Goal: Task Accomplishment & Management: Use online tool/utility

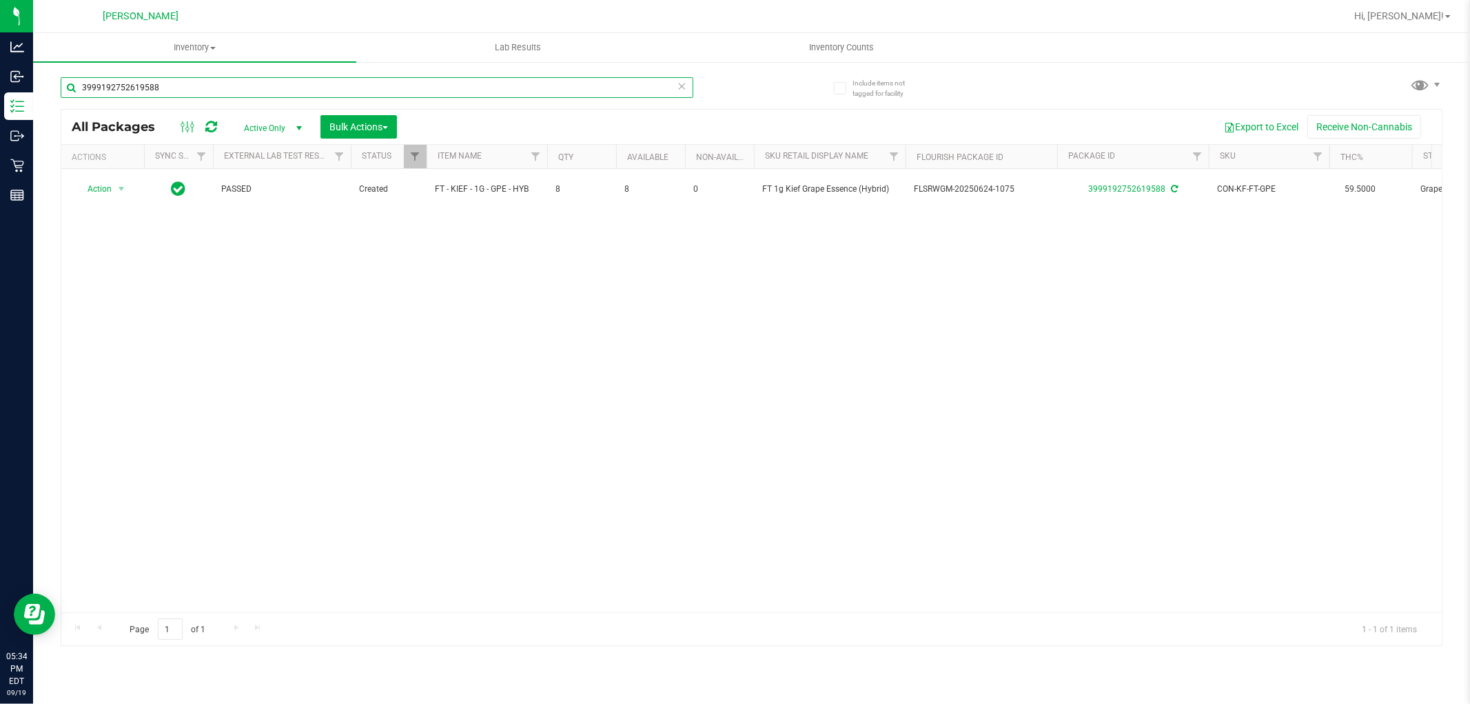
click at [299, 80] on input "3999192752619588" at bounding box center [377, 87] width 633 height 21
drag, startPoint x: 299, startPoint y: 80, endPoint x: 281, endPoint y: 63, distance: 24.4
click at [299, 77] on input "3999192752619588" at bounding box center [377, 87] width 633 height 21
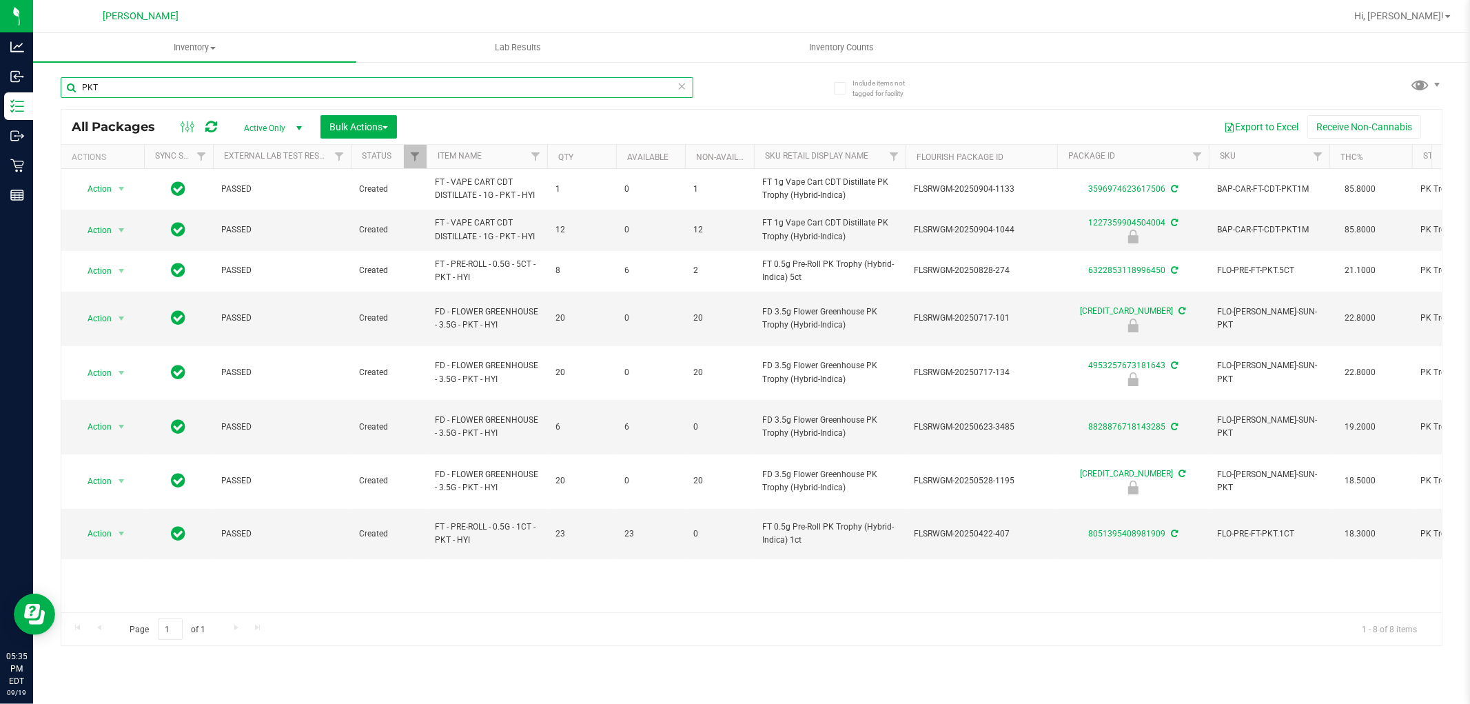
click at [347, 97] on input "PKT" at bounding box center [377, 87] width 633 height 21
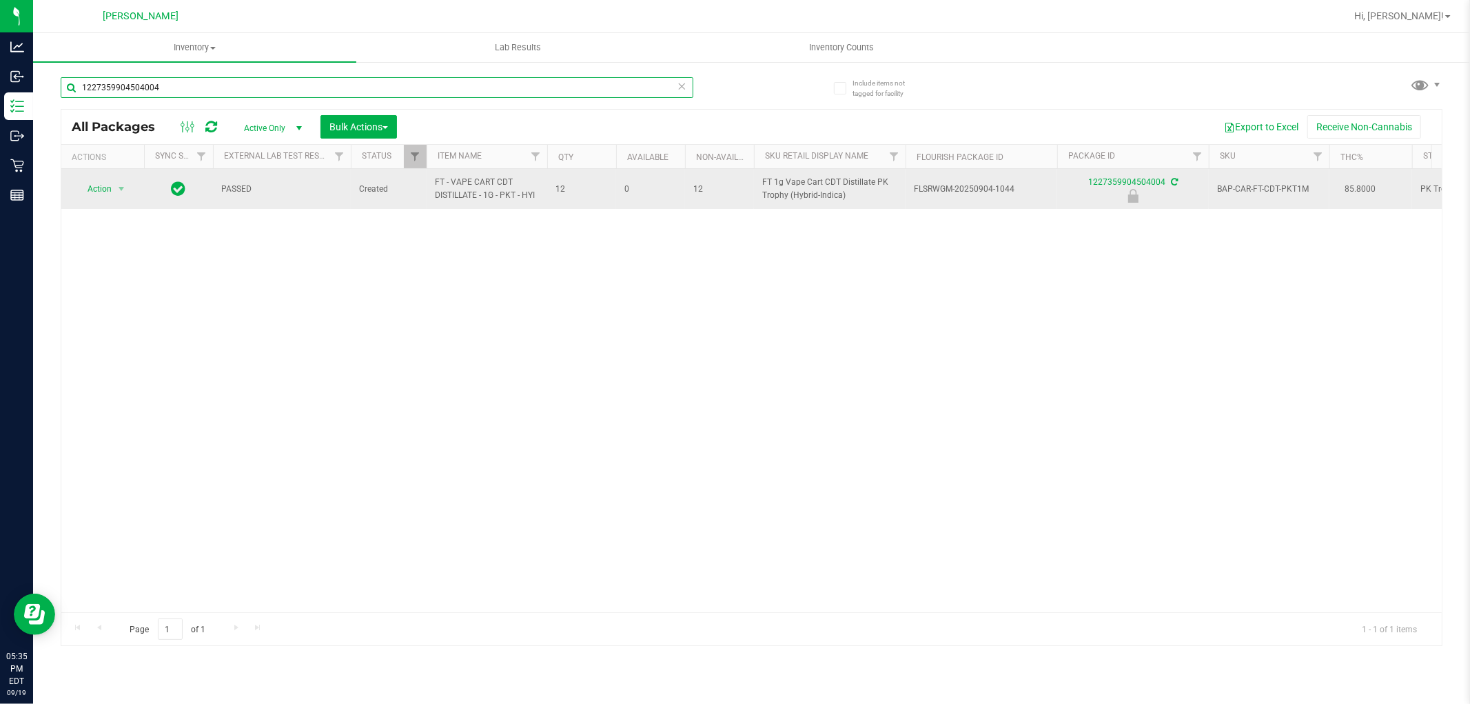
type input "1227359904504004"
click at [102, 190] on span "Action" at bounding box center [93, 188] width 37 height 19
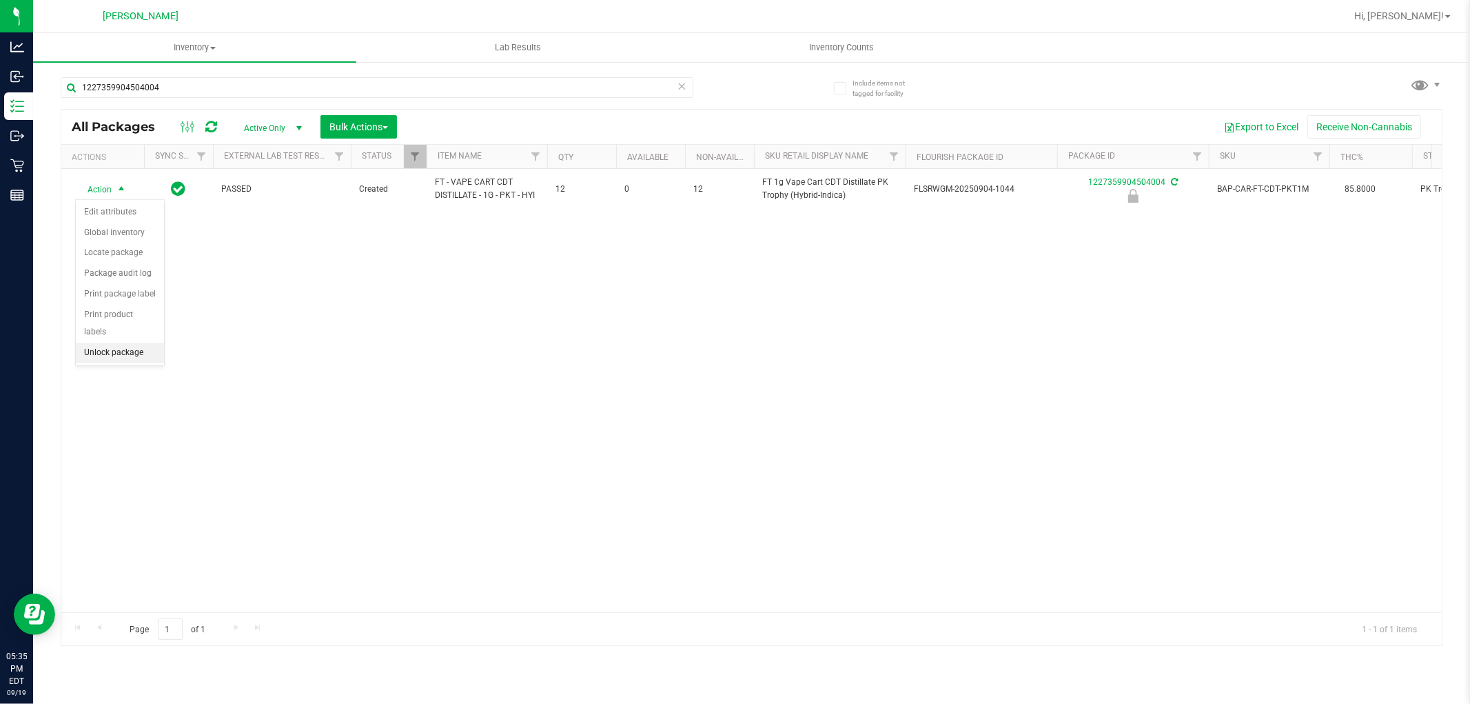
click at [134, 354] on li "Unlock package" at bounding box center [120, 353] width 88 height 21
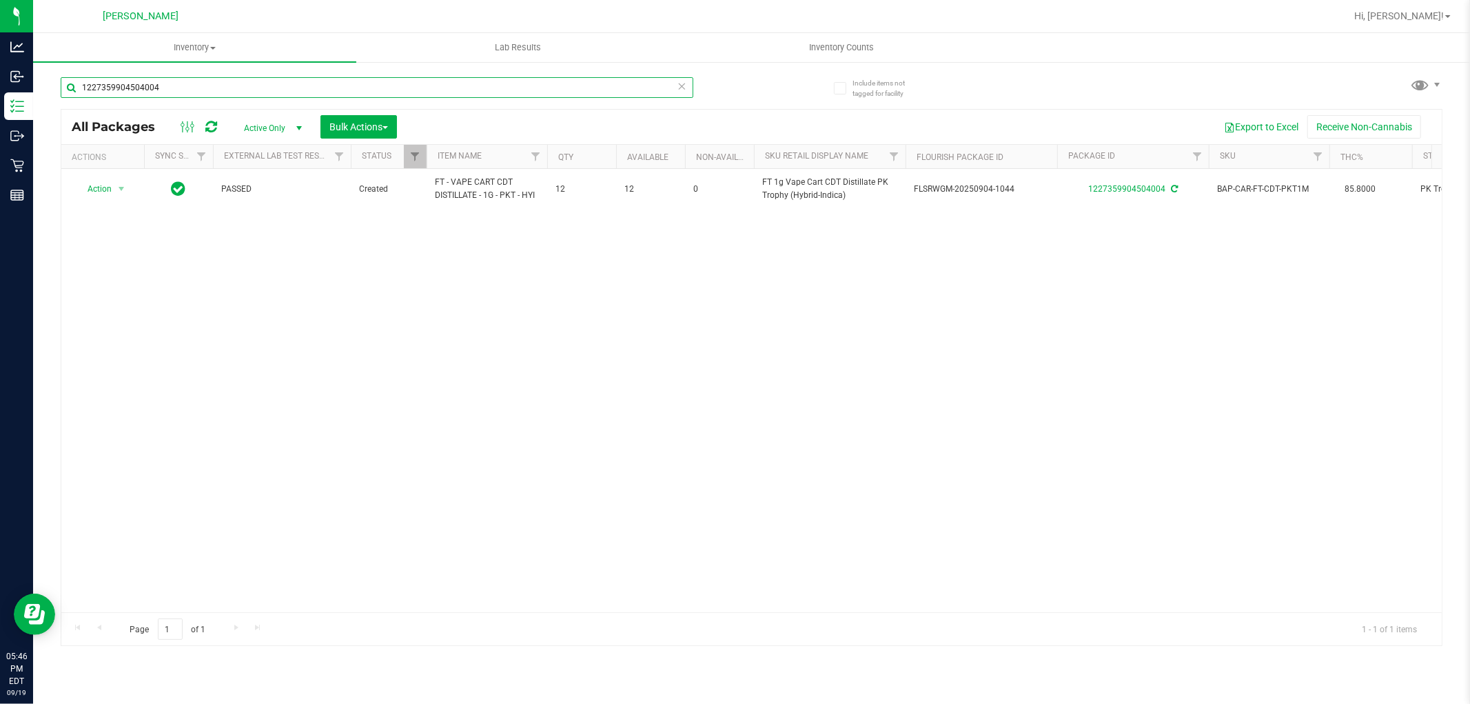
click at [243, 96] on input "1227359904504004" at bounding box center [377, 87] width 633 height 21
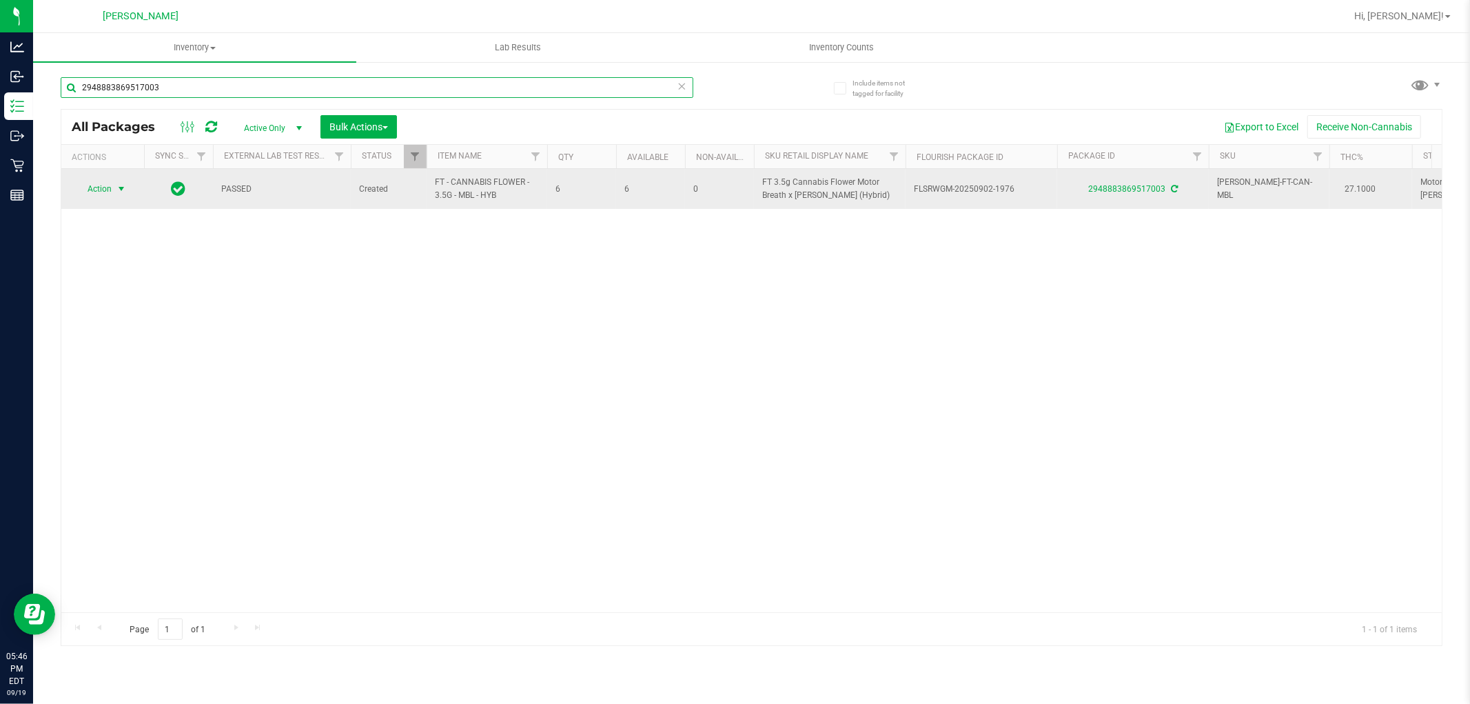
type input "2948883869517003"
click at [94, 194] on span "Action" at bounding box center [93, 188] width 37 height 19
